Goal: Task Accomplishment & Management: Manage account settings

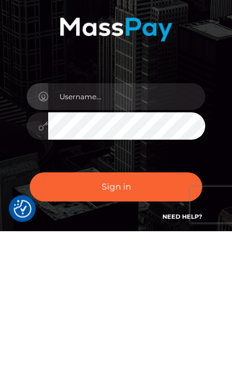
scroll to position [147, 0]
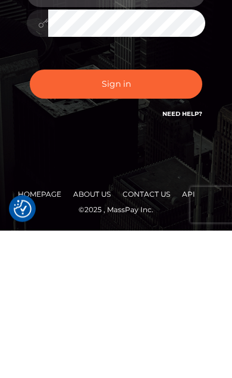
type input "[EMAIL_ADDRESS][DOMAIN_NAME]"
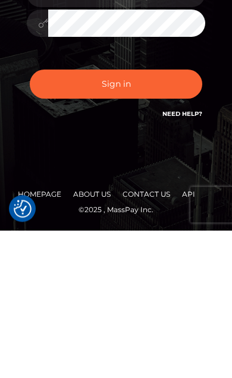
scroll to position [102, 0]
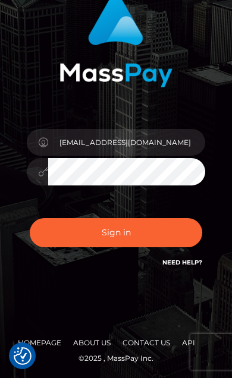
click at [55, 232] on button "Sign in" at bounding box center [116, 232] width 172 height 29
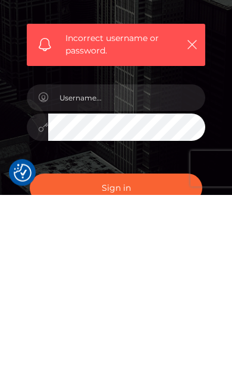
scroll to position [119, 0]
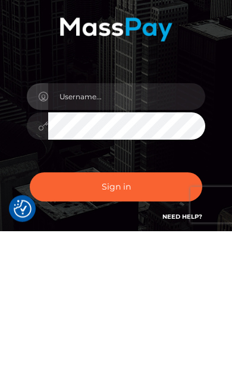
scroll to position [147, 0]
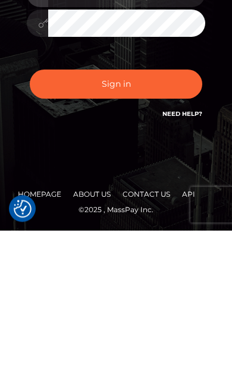
click at [72, 128] on input "text" at bounding box center [126, 141] width 157 height 27
type input "karenbk1975@icloud.com"
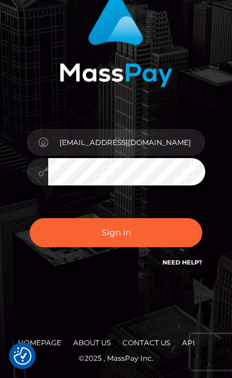
click at [77, 230] on button "Sign in" at bounding box center [116, 232] width 172 height 29
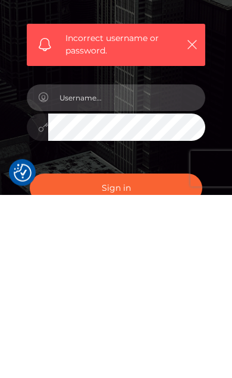
scroll to position [21, 0]
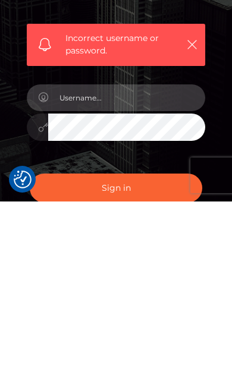
type input "[EMAIL_ADDRESS][DOMAIN_NAME]"
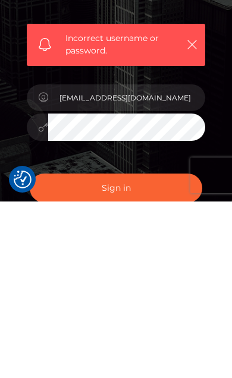
scroll to position [153, 0]
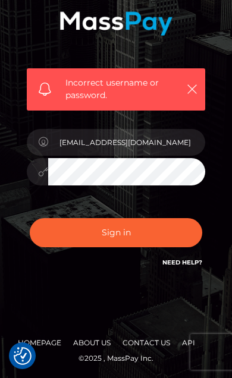
click at [56, 232] on button "Sign in" at bounding box center [116, 232] width 172 height 29
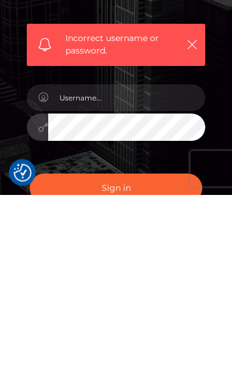
scroll to position [48, 0]
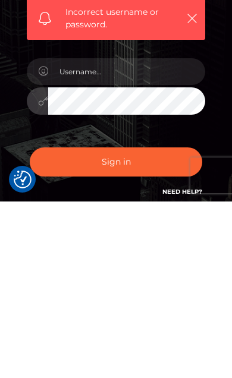
click at [163, 364] on link "Need Help?" at bounding box center [182, 368] width 40 height 8
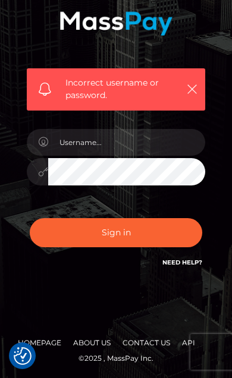
click at [197, 88] on icon "button" at bounding box center [192, 89] width 12 height 12
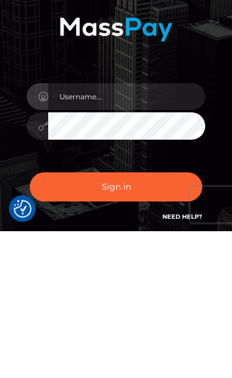
scroll to position [147, 0]
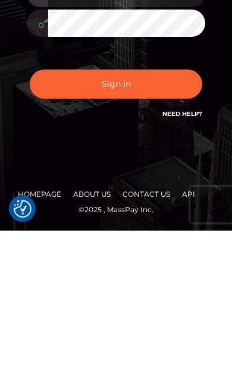
click at [65, 128] on input "text" at bounding box center [126, 141] width 157 height 27
type input "[EMAIL_ADDRESS][DOMAIN_NAME]"
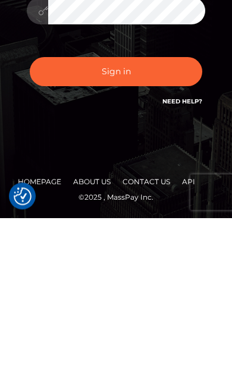
click at [65, 217] on button "Sign in" at bounding box center [116, 231] width 172 height 29
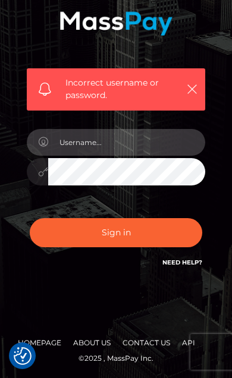
click at [72, 150] on input "text" at bounding box center [126, 142] width 157 height 27
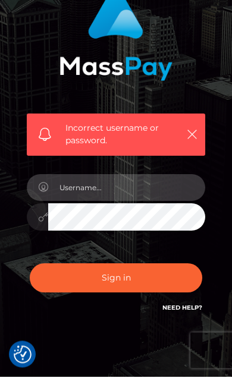
type input "[EMAIL_ADDRESS][DOMAIN_NAME]"
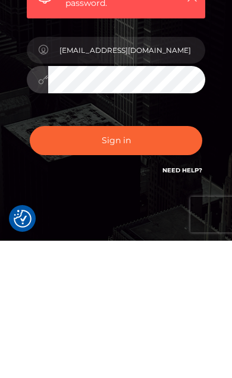
scroll to position [153, 0]
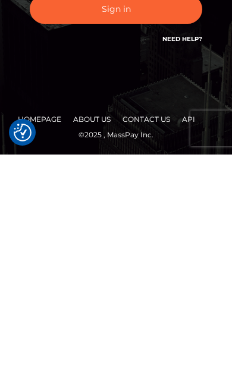
click at [178, 258] on link "Need Help?" at bounding box center [182, 262] width 40 height 8
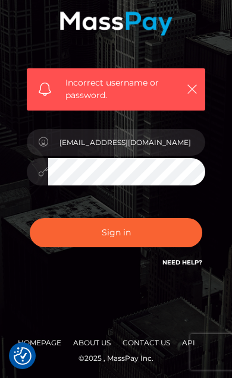
click at [185, 259] on link "Need Help?" at bounding box center [182, 262] width 40 height 8
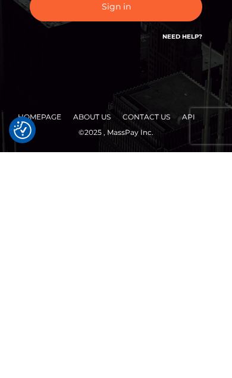
click at [45, 333] on link "Homepage" at bounding box center [39, 342] width 53 height 18
